Goal: Information Seeking & Learning: Learn about a topic

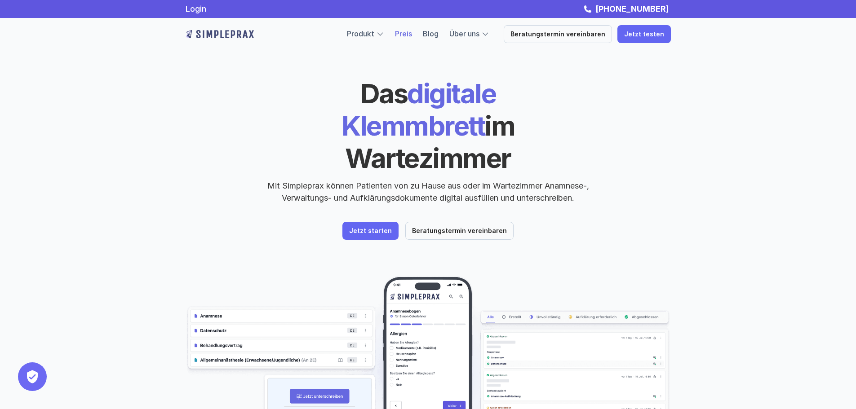
click at [412, 32] on link "Preis" at bounding box center [403, 33] width 17 height 9
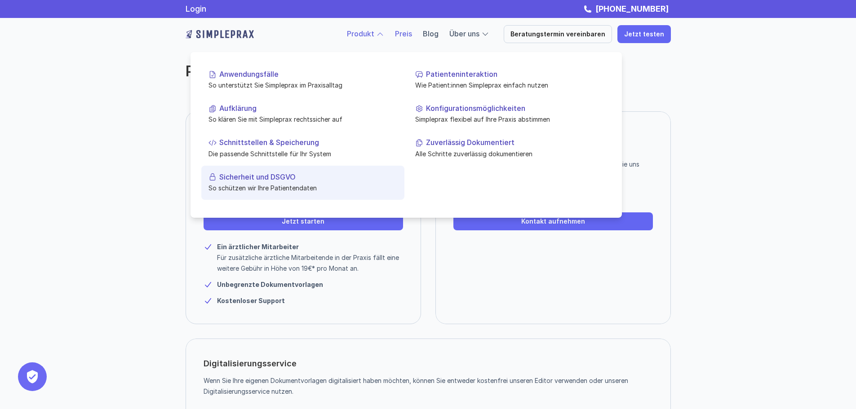
click at [273, 179] on p "Sicherheit und DSGVO" at bounding box center [308, 177] width 178 height 9
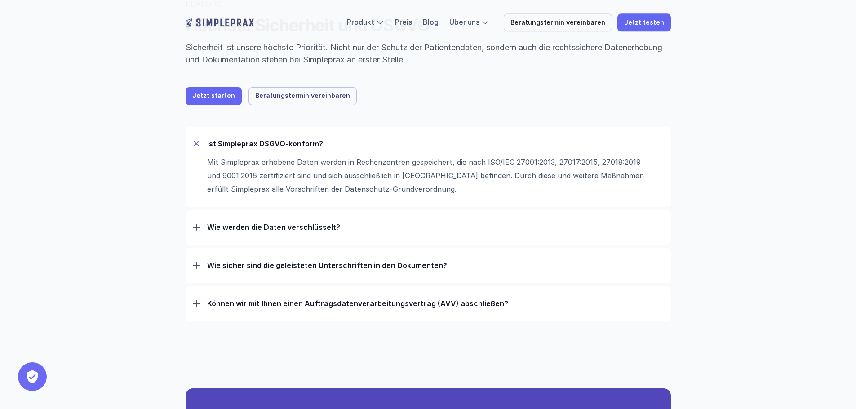
scroll to position [90, 0]
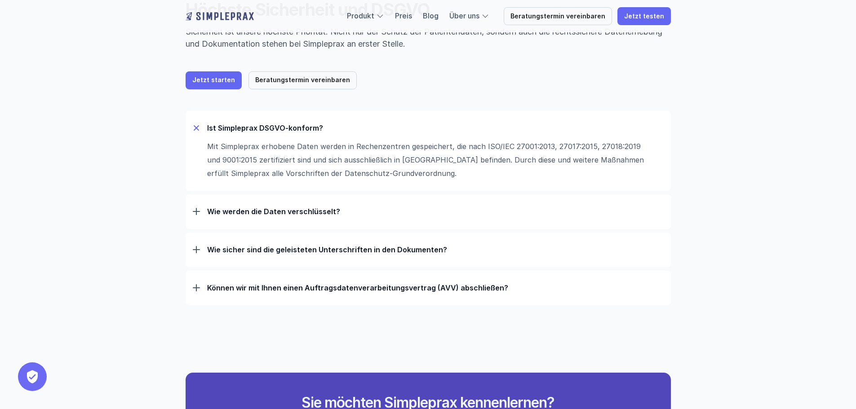
click at [235, 218] on div "Wie werden die Daten verschlüsselt?" at bounding box center [428, 211] width 471 height 23
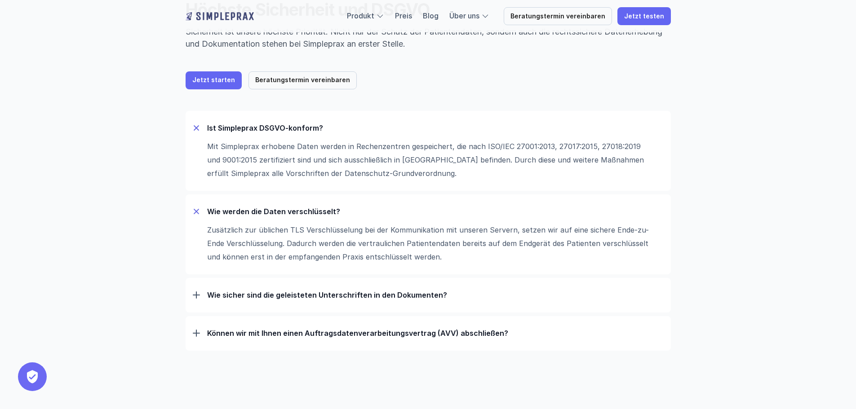
click at [273, 297] on p "Wie sicher sind die geleisteten Unterschriften in den Dokumenten?" at bounding box center [435, 295] width 456 height 9
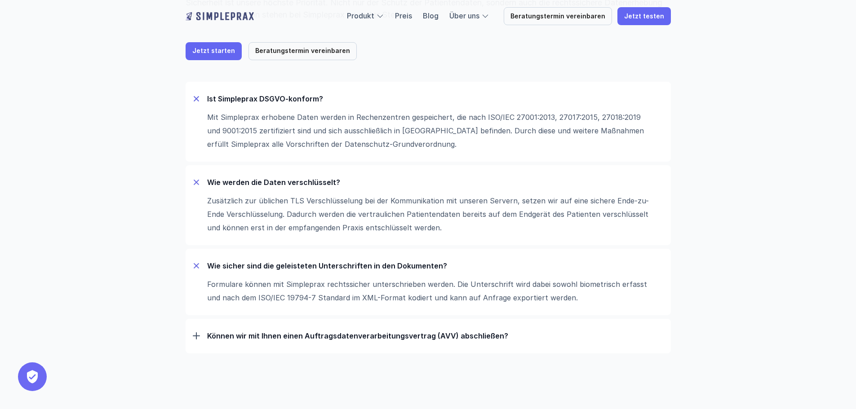
scroll to position [135, 0]
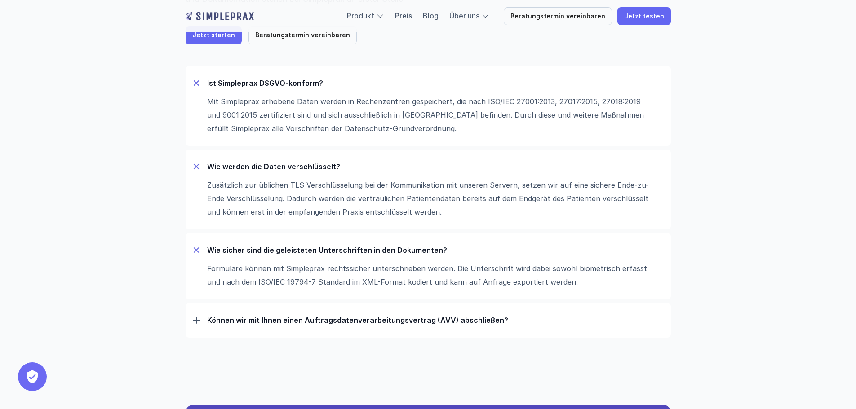
click at [283, 317] on p "Können wir mit Ihnen einen Auftrags­daten­verarbeitungs­vertrag (AVV) abschließ…" at bounding box center [435, 320] width 456 height 9
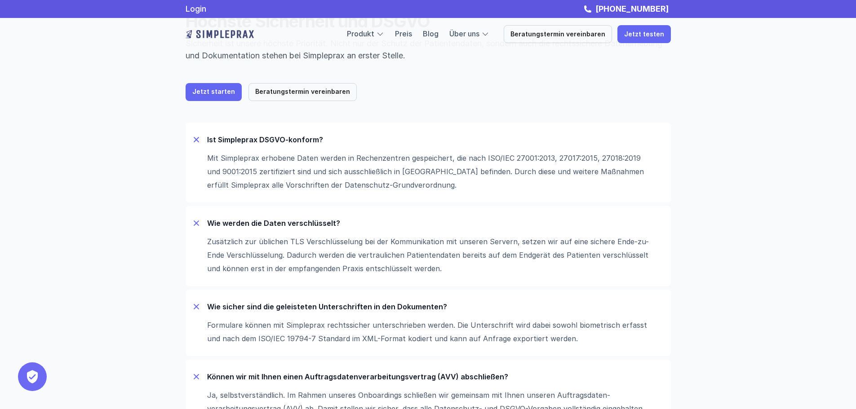
scroll to position [0, 0]
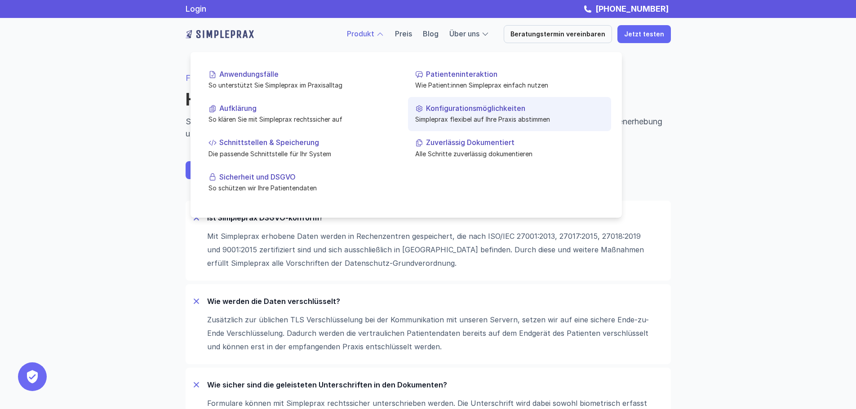
click at [444, 113] on link "Konfigurationsmöglichkeiten Simpleprax flexibel auf Ihre Praxis abstimmen" at bounding box center [509, 114] width 203 height 34
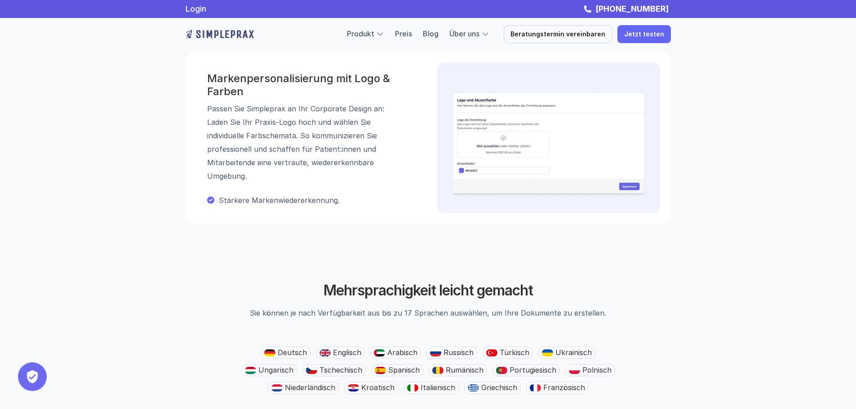
scroll to position [1169, 0]
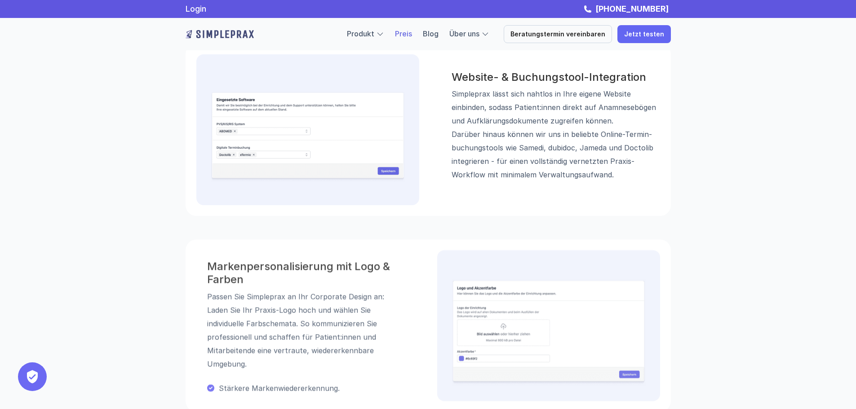
click at [411, 31] on link "Preis" at bounding box center [403, 33] width 17 height 9
